Goal: Find specific page/section: Find specific page/section

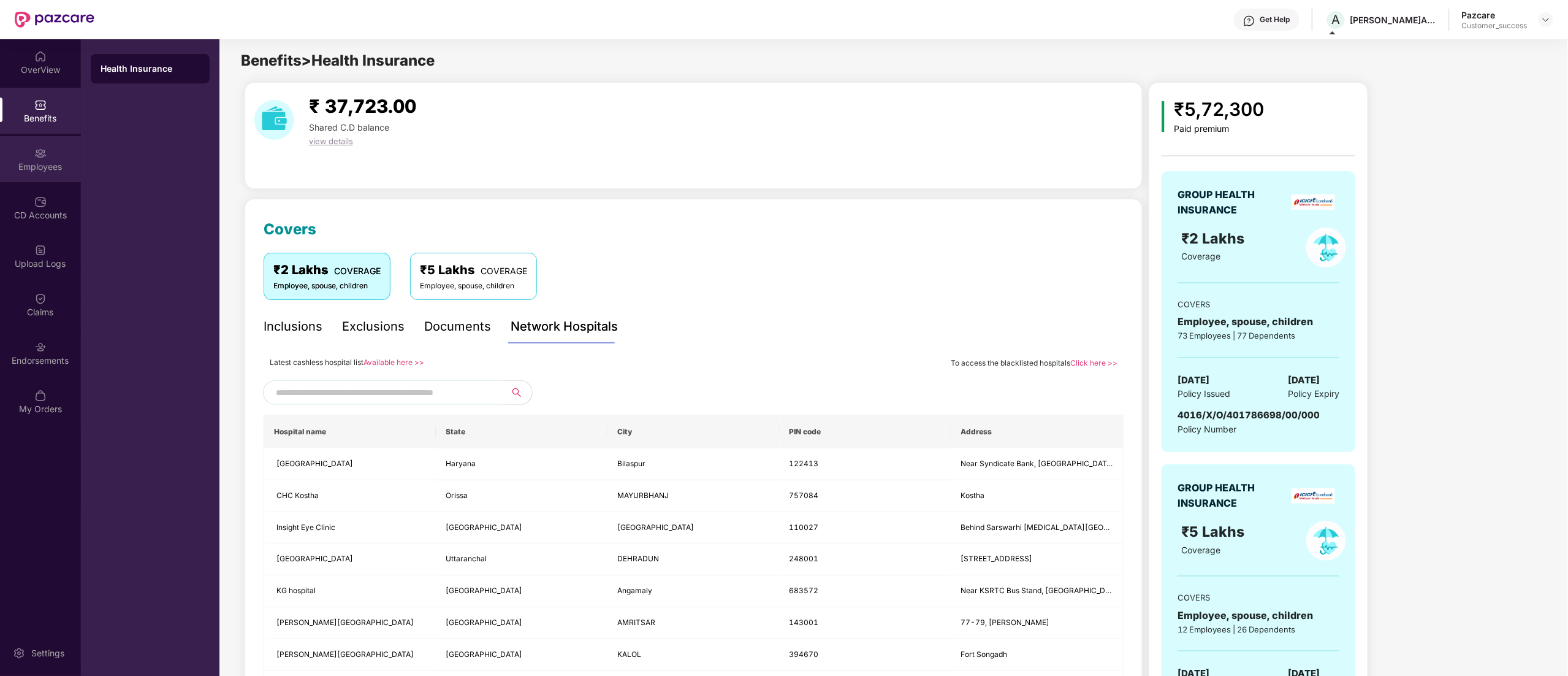
click at [45, 163] on div "Employees" at bounding box center [40, 166] width 81 height 12
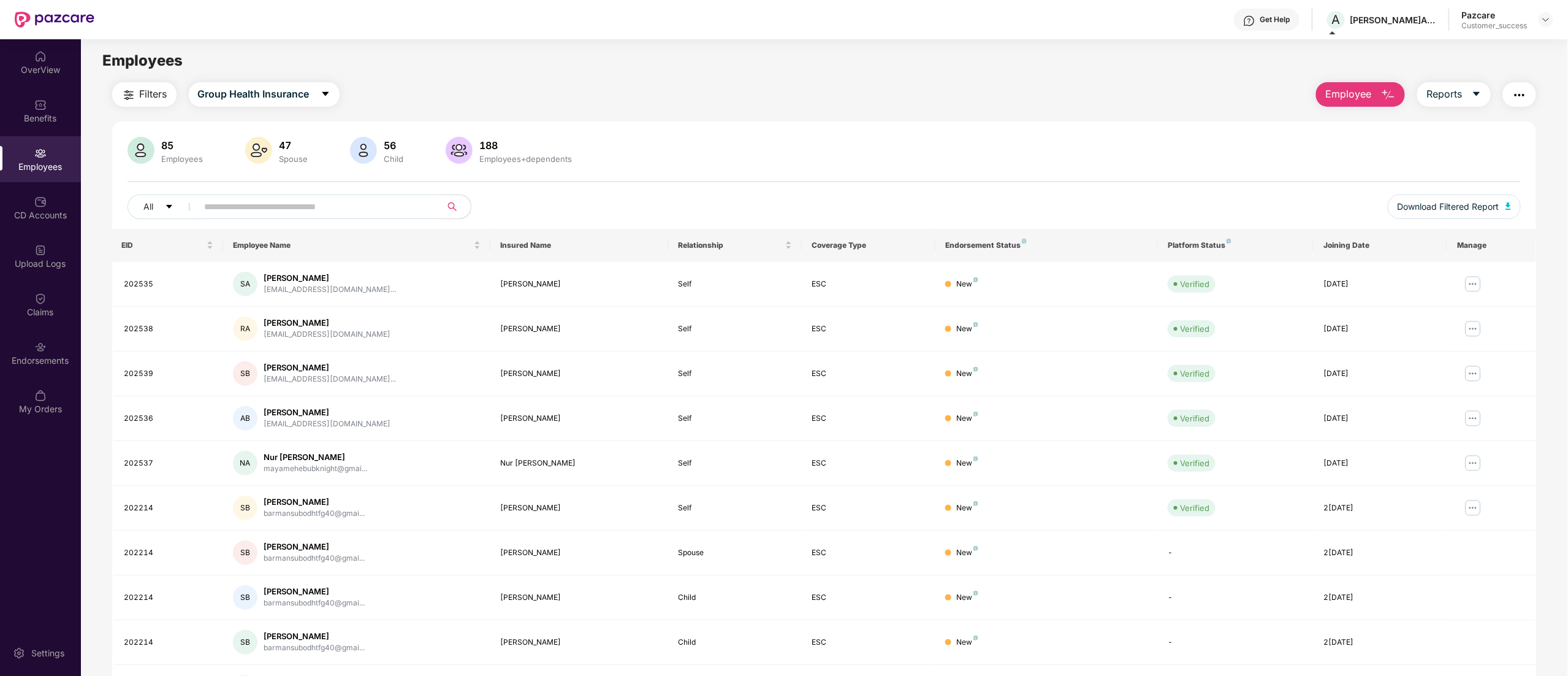
click at [279, 196] on span at bounding box center [316, 206] width 251 height 25
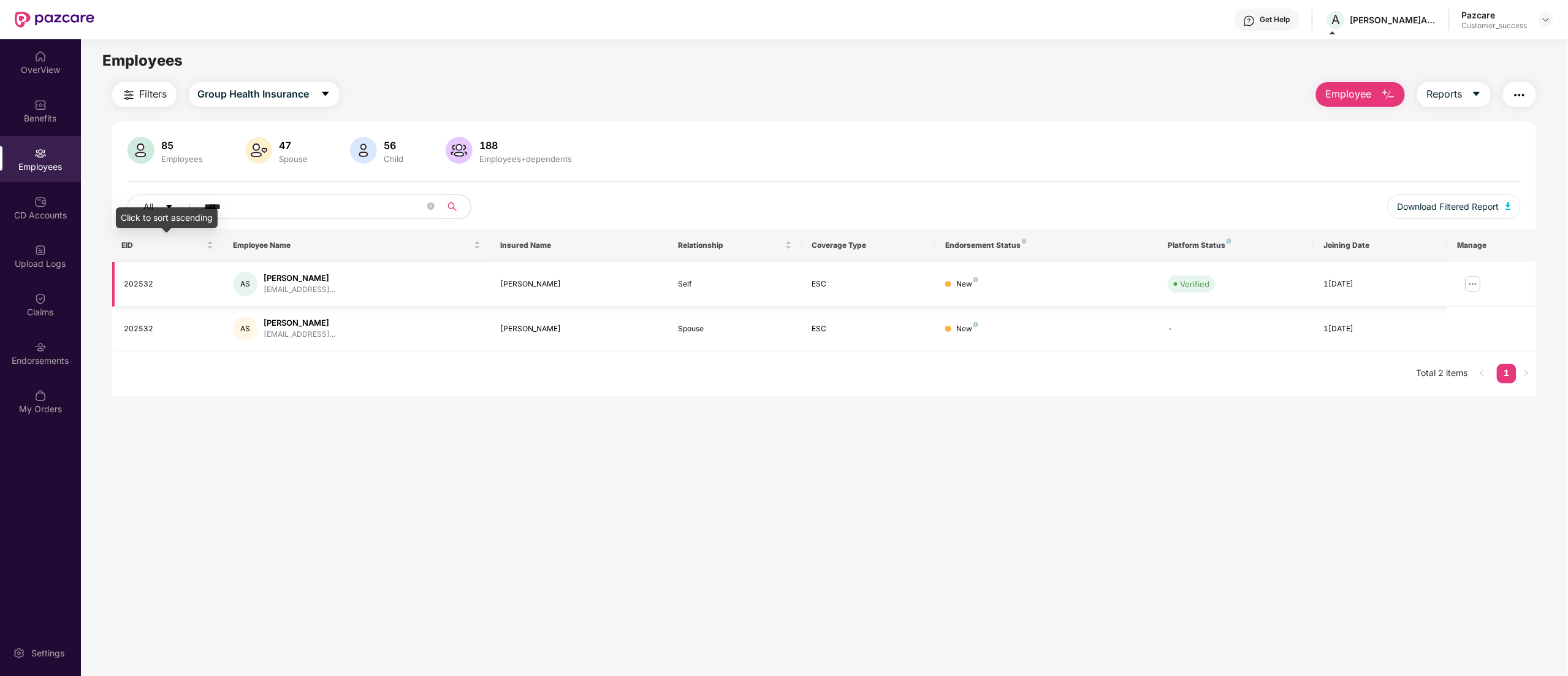
type input "*****"
click at [142, 281] on div "202532" at bounding box center [169, 284] width 90 height 12
copy div "202532"
click at [521, 324] on div "[PERSON_NAME]" at bounding box center [579, 329] width 158 height 12
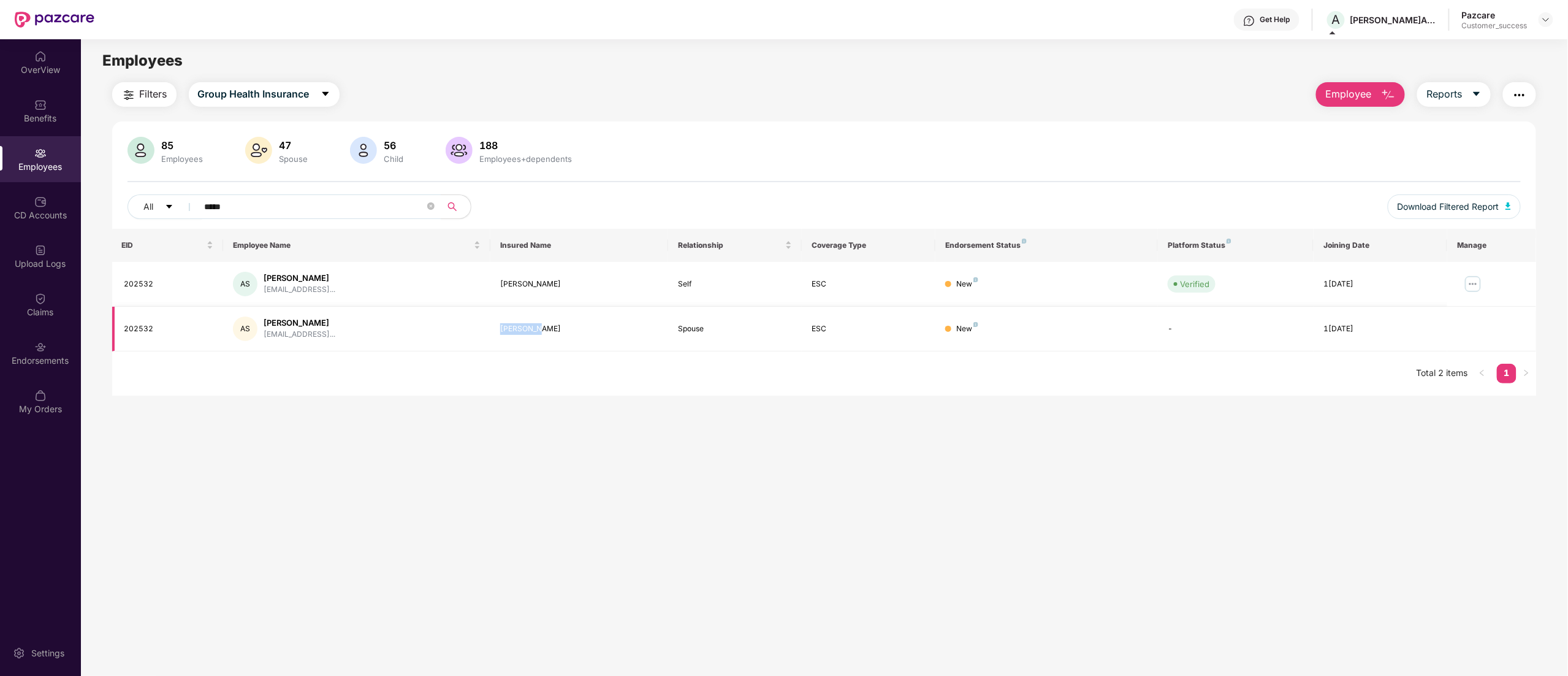
click at [521, 324] on div "[PERSON_NAME]" at bounding box center [579, 329] width 158 height 12
copy div "[PERSON_NAME]"
click at [27, 104] on div "Benefits" at bounding box center [40, 111] width 81 height 46
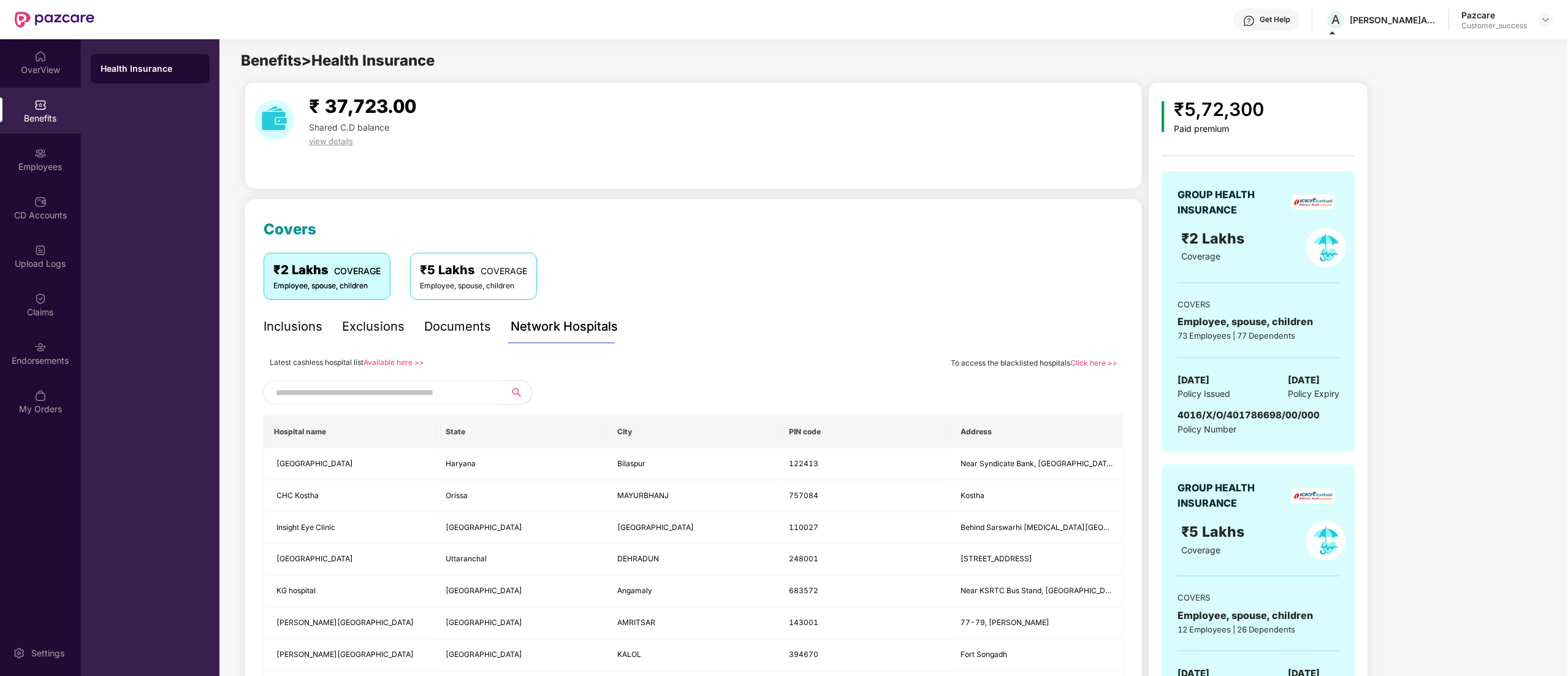
click at [1209, 414] on span "4016/X/O/401786698/00/000" at bounding box center [1249, 415] width 142 height 12
copy span "4016/X/O/401786698/00/000"
click at [39, 207] on div "CD Accounts" at bounding box center [40, 208] width 81 height 46
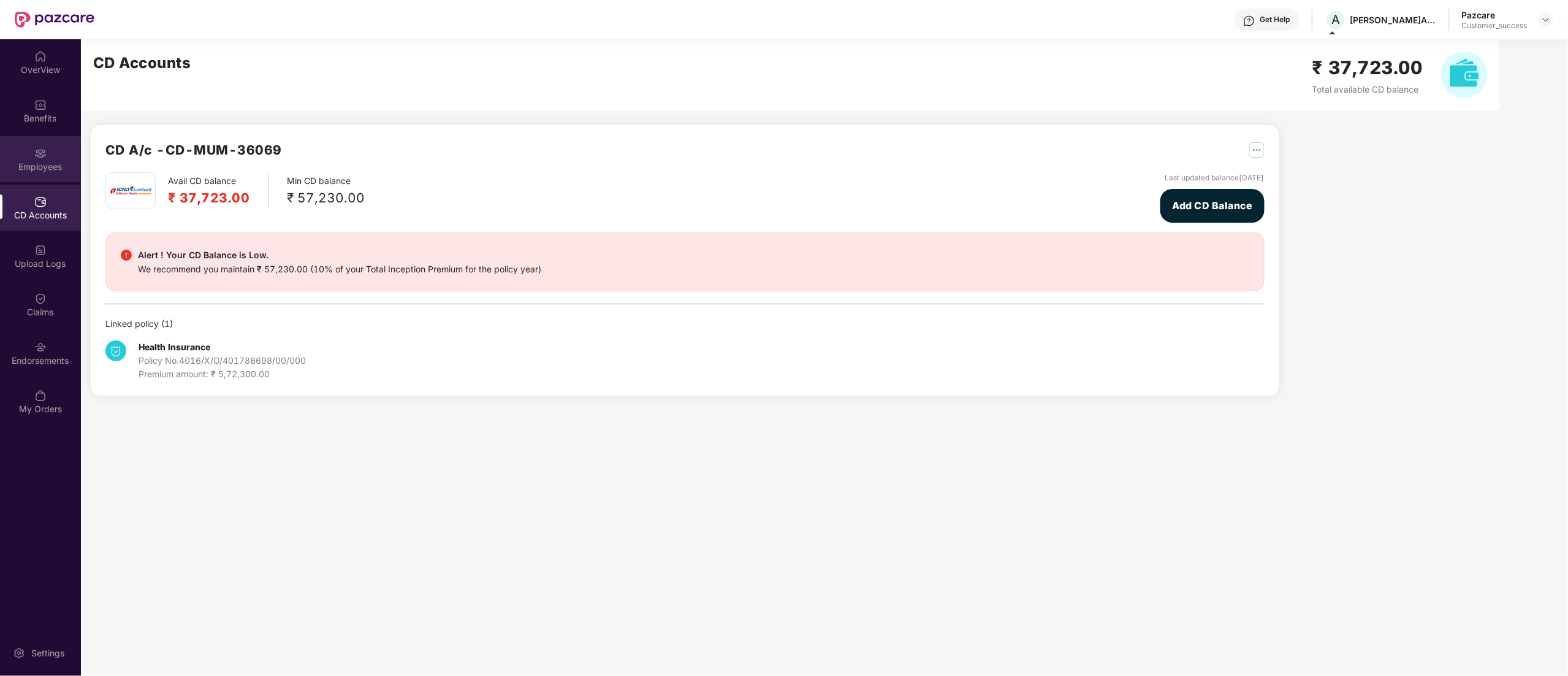
click at [41, 157] on img at bounding box center [40, 153] width 12 height 12
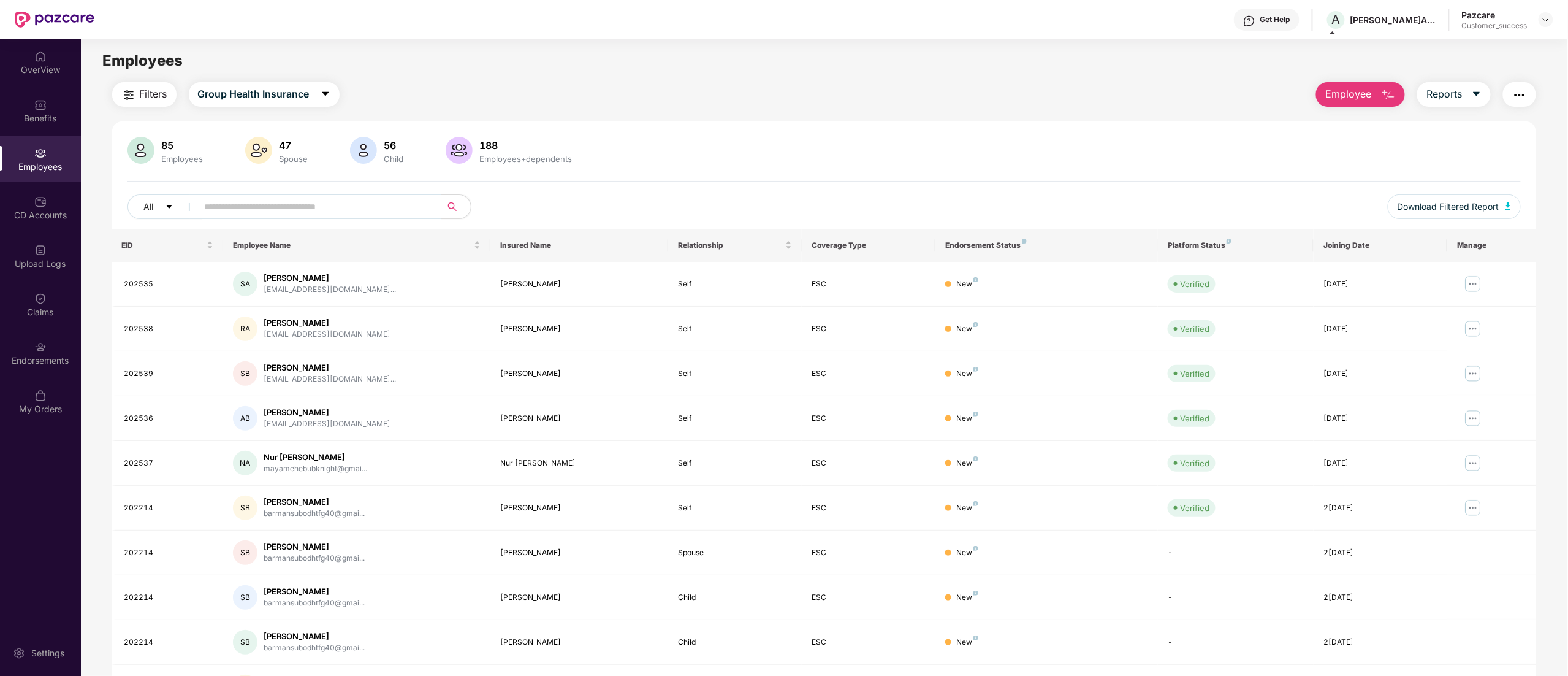
click at [261, 206] on input "text" at bounding box center [315, 206] width 220 height 18
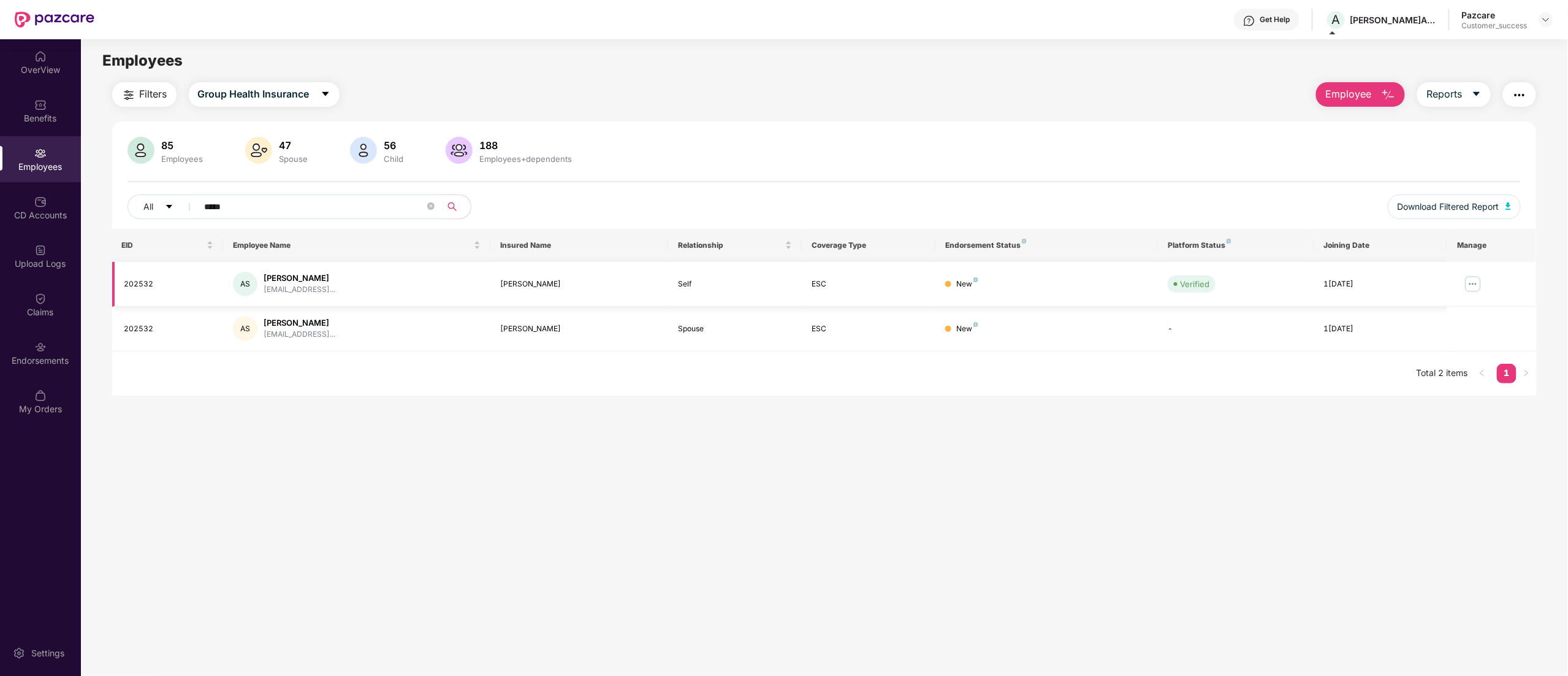
type input "*****"
click at [511, 289] on div "[PERSON_NAME]" at bounding box center [579, 284] width 158 height 12
copy div "[PERSON_NAME]"
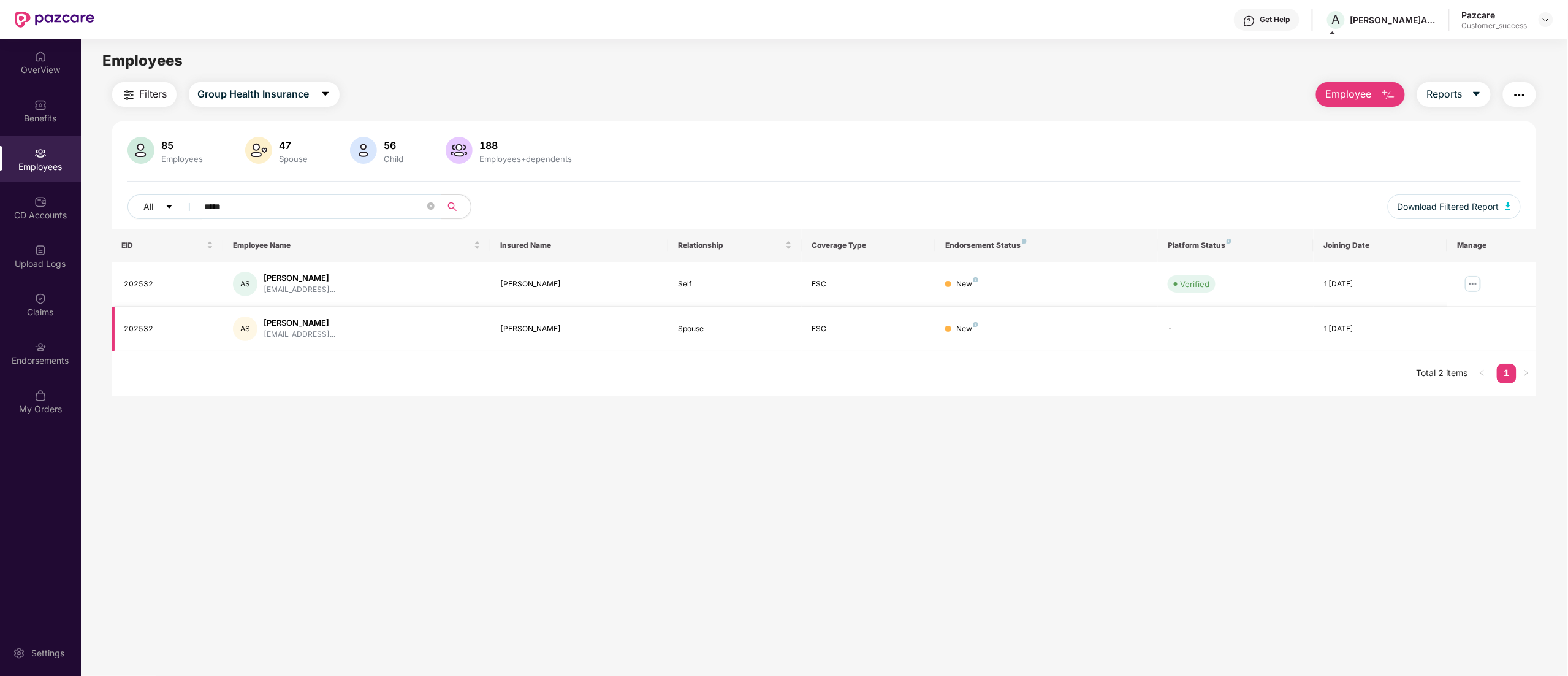
click at [507, 324] on div "[PERSON_NAME]" at bounding box center [579, 329] width 158 height 12
click at [507, 323] on div "[PERSON_NAME]" at bounding box center [579, 329] width 158 height 12
copy div "[PERSON_NAME]"
click at [131, 336] on td "202532" at bounding box center [168, 329] width 112 height 45
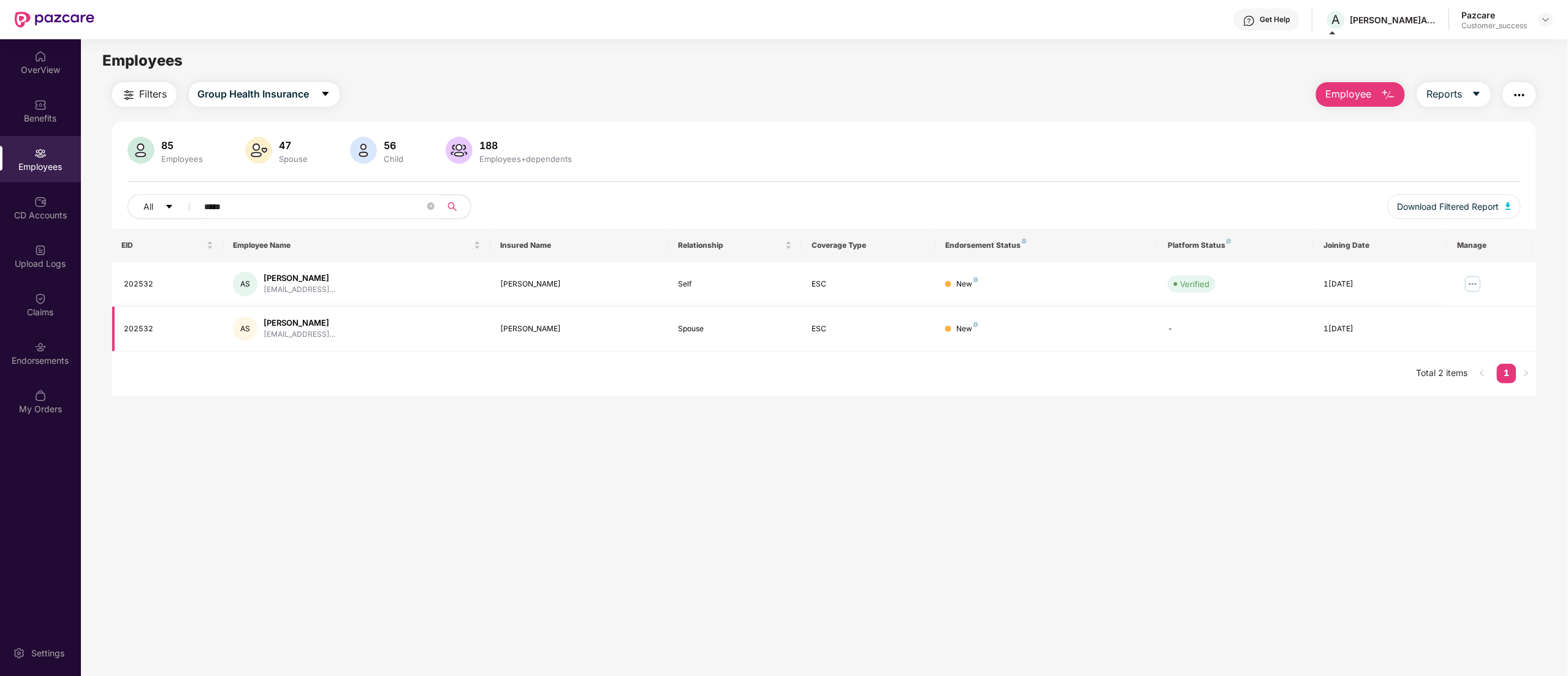
click at [131, 325] on div "202532" at bounding box center [169, 329] width 90 height 12
copy div "202532"
click at [32, 119] on div "Benefits" at bounding box center [40, 118] width 81 height 12
